Goal: Complete application form

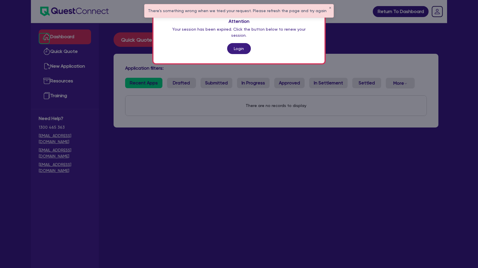
click at [236, 49] on div "Attention Your session has been expired. Click the button below to renew your s…" at bounding box center [238, 36] width 171 height 54
click at [237, 43] on link "Login" at bounding box center [239, 48] width 24 height 11
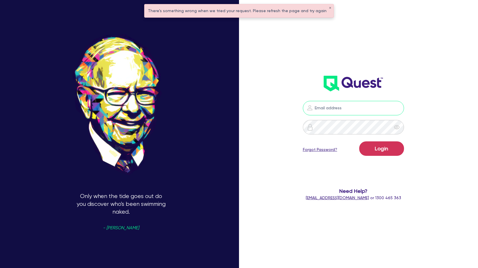
click at [325, 105] on input "email" at bounding box center [353, 108] width 101 height 14
type input "[PERSON_NAME][EMAIL_ADDRESS][PERSON_NAME][DOMAIN_NAME]"
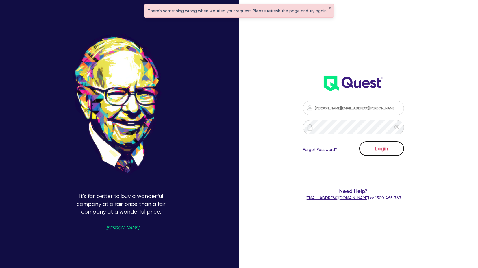
click at [391, 149] on button "Login" at bounding box center [381, 148] width 45 height 14
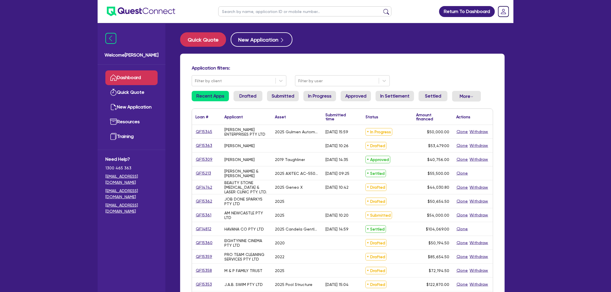
click at [244, 12] on input "text" at bounding box center [304, 11] width 173 height 10
click at [382, 9] on button "submit" at bounding box center [386, 13] width 9 height 8
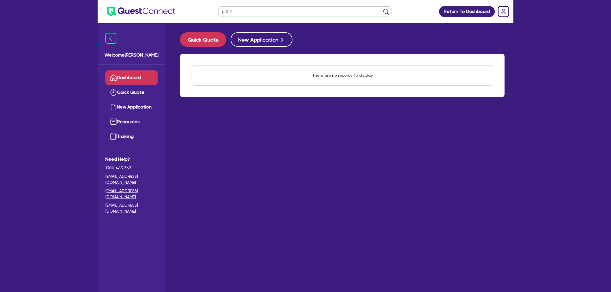
type input "p & P"
click at [382, 9] on button "submit" at bounding box center [386, 13] width 9 height 8
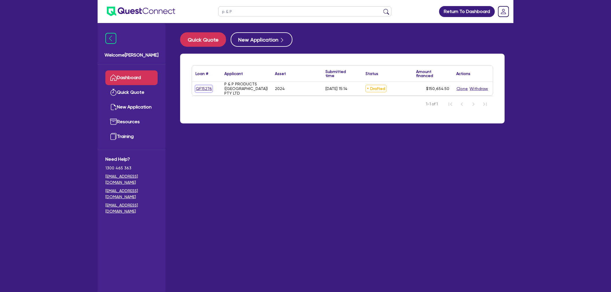
click at [205, 85] on link "QF15276" at bounding box center [203, 88] width 17 height 7
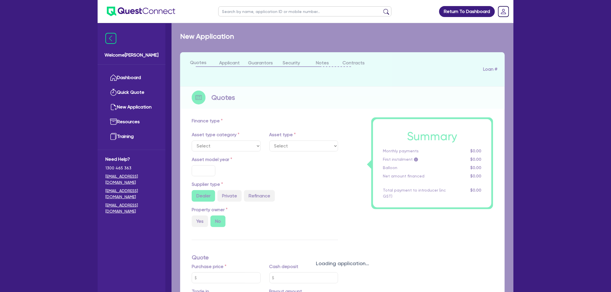
select select "CARS_AND_LIGHT_TRUCKS"
type input "2024"
radio input "false"
radio input "true"
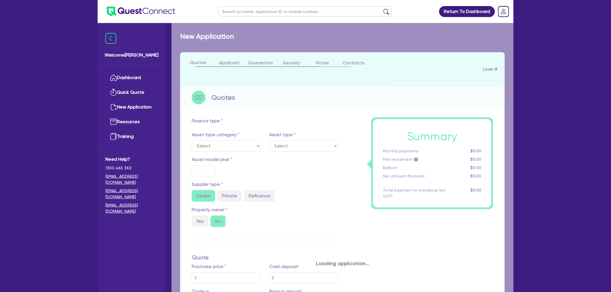
type input "150,000"
type input "5"
type input "7,532.73"
radio input "true"
type input "17.95"
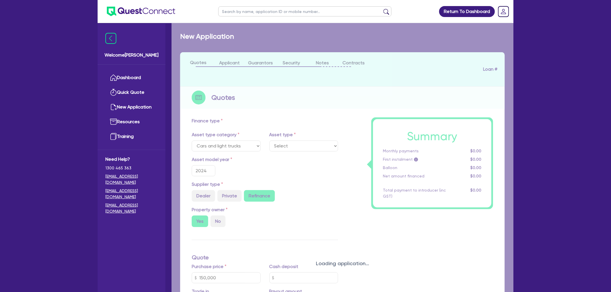
select select "PASSENGER_VEHICLES"
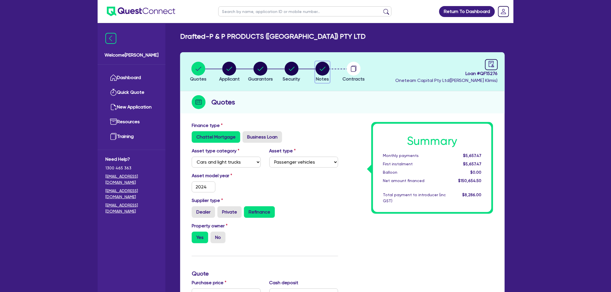
click at [326, 66] on circle "button" at bounding box center [323, 69] width 14 height 14
select select "Quest Finance - Own Book"
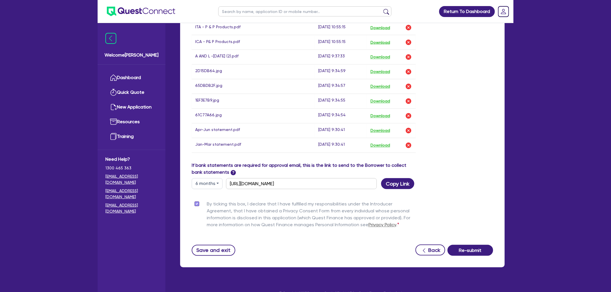
scroll to position [419, 0]
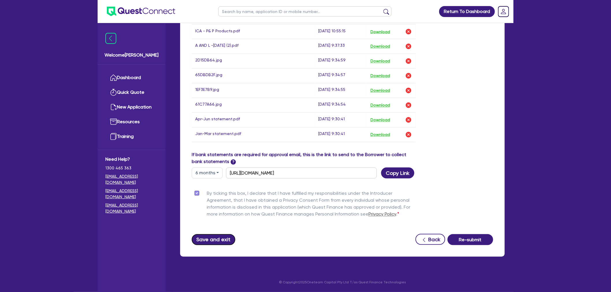
click at [228, 239] on button "Save and exit" at bounding box center [214, 239] width 44 height 11
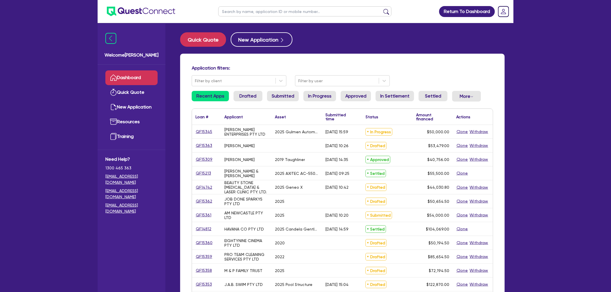
click at [477, 161] on div "Application filters: Filter by client Filter by user Recent Apps Drafted Submit…" at bounding box center [342, 246] width 333 height 384
click at [266, 13] on input "text" at bounding box center [304, 11] width 173 height 10
type input "p & P"
click at [382, 9] on button "submit" at bounding box center [386, 13] width 9 height 8
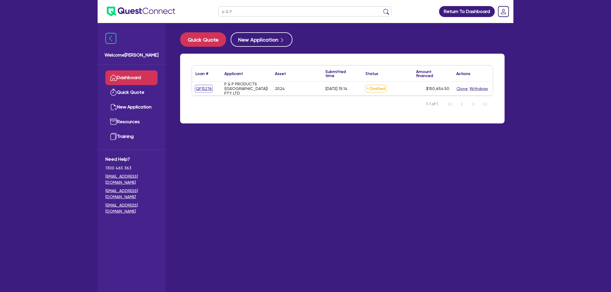
click at [204, 89] on link "QF15276" at bounding box center [203, 88] width 17 height 7
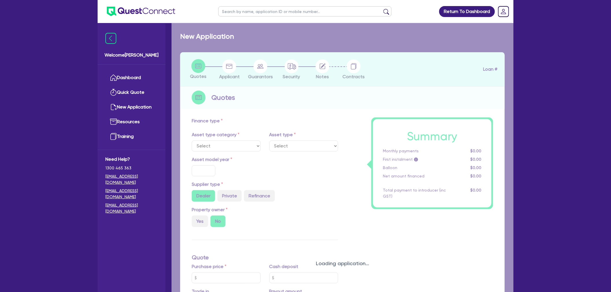
select select "CARS_AND_LIGHT_TRUCKS"
type input "2024"
radio input "false"
radio input "true"
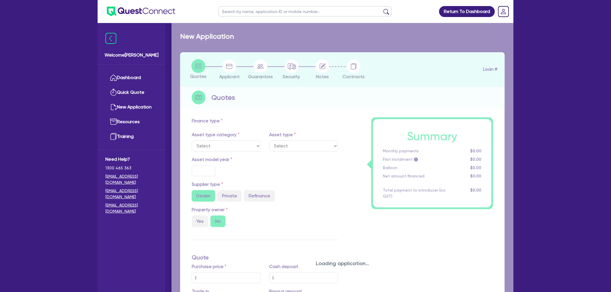
type input "150,000"
type input "5"
type input "7,532.73"
radio input "true"
type input "17.95"
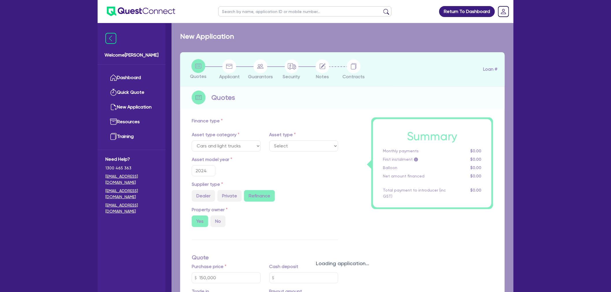
select select "PASSENGER_VEHICLES"
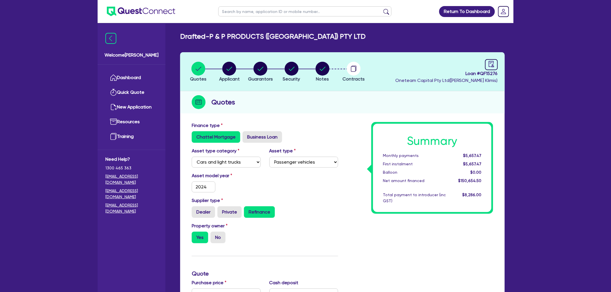
click at [315, 69] on li "Notes" at bounding box center [322, 72] width 31 height 20
click at [322, 70] on icon "button" at bounding box center [323, 69] width 6 height 4
select select "Quest Finance - Own Book"
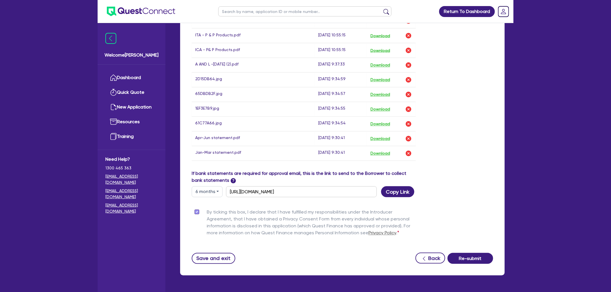
scroll to position [401, 0]
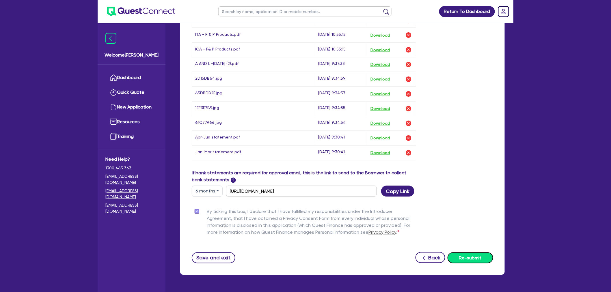
click at [472, 255] on button "Re-submit" at bounding box center [471, 258] width 46 height 11
